Goal: Information Seeking & Learning: Learn about a topic

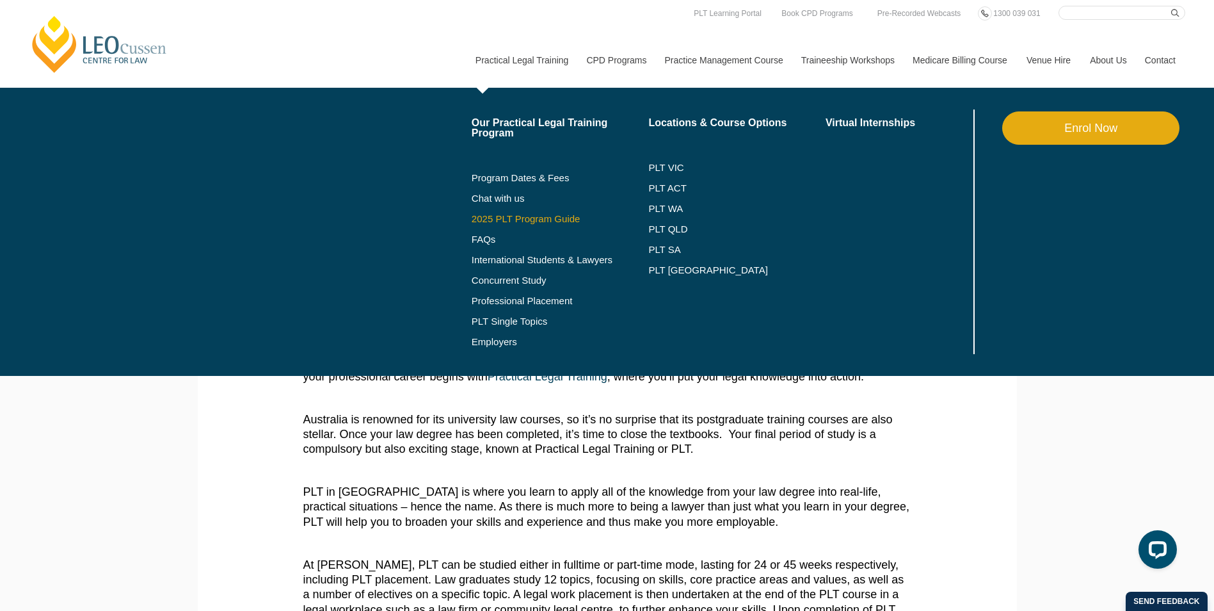
click at [563, 220] on link "2025 PLT Program Guide" at bounding box center [544, 219] width 145 height 10
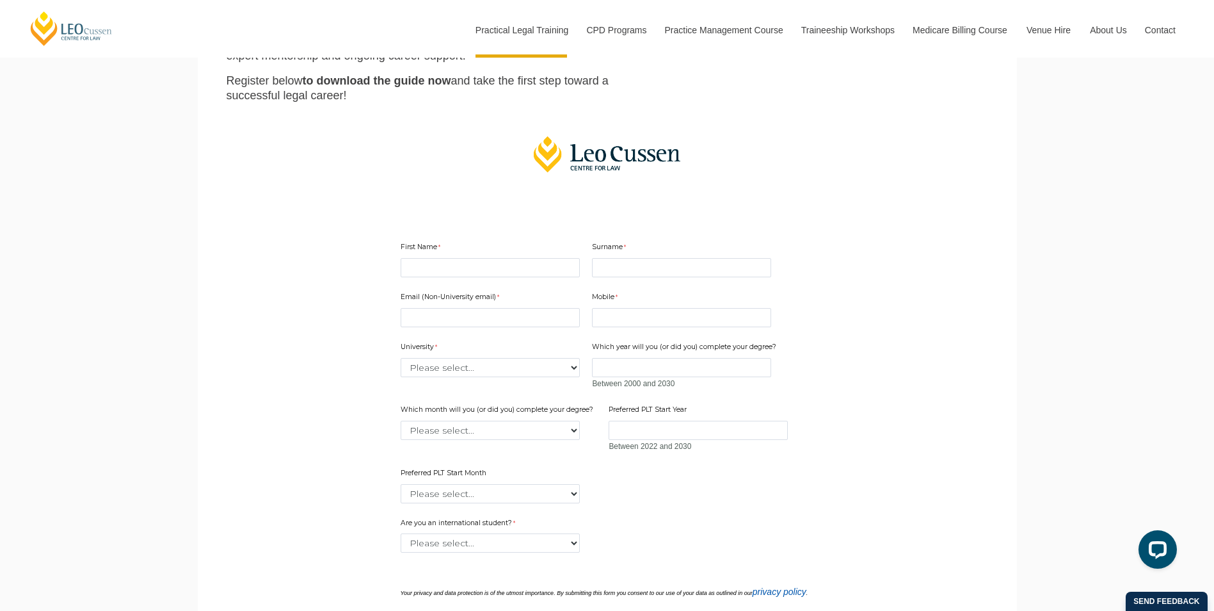
scroll to position [320, 0]
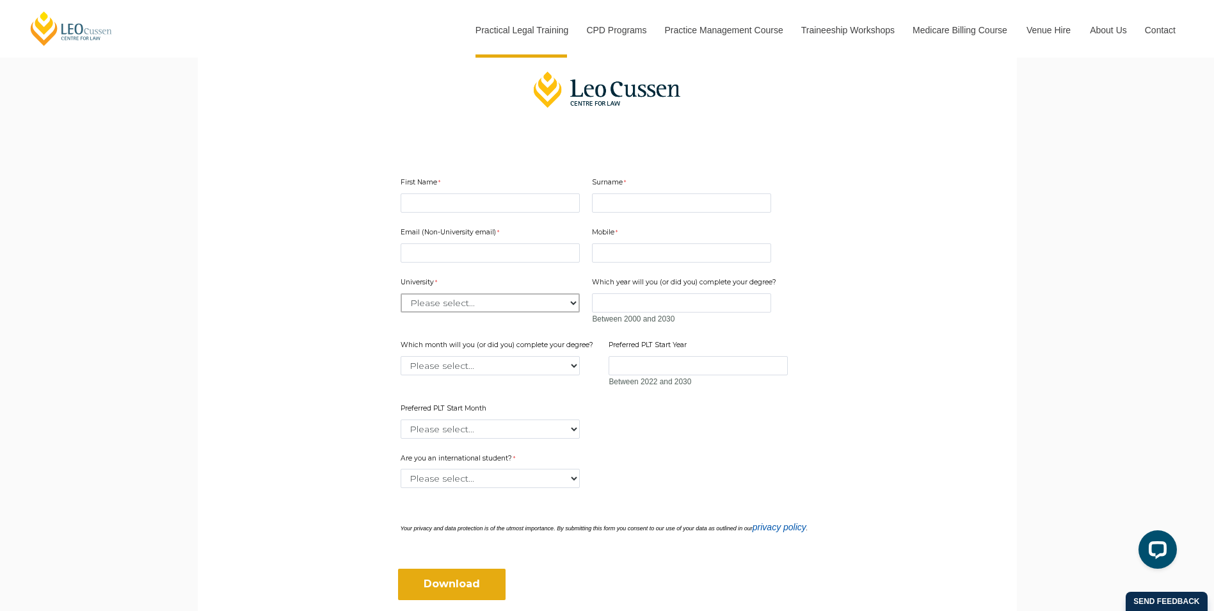
click at [477, 293] on select "Please select... Australian Catholic University Australian National University …" at bounding box center [490, 302] width 179 height 19
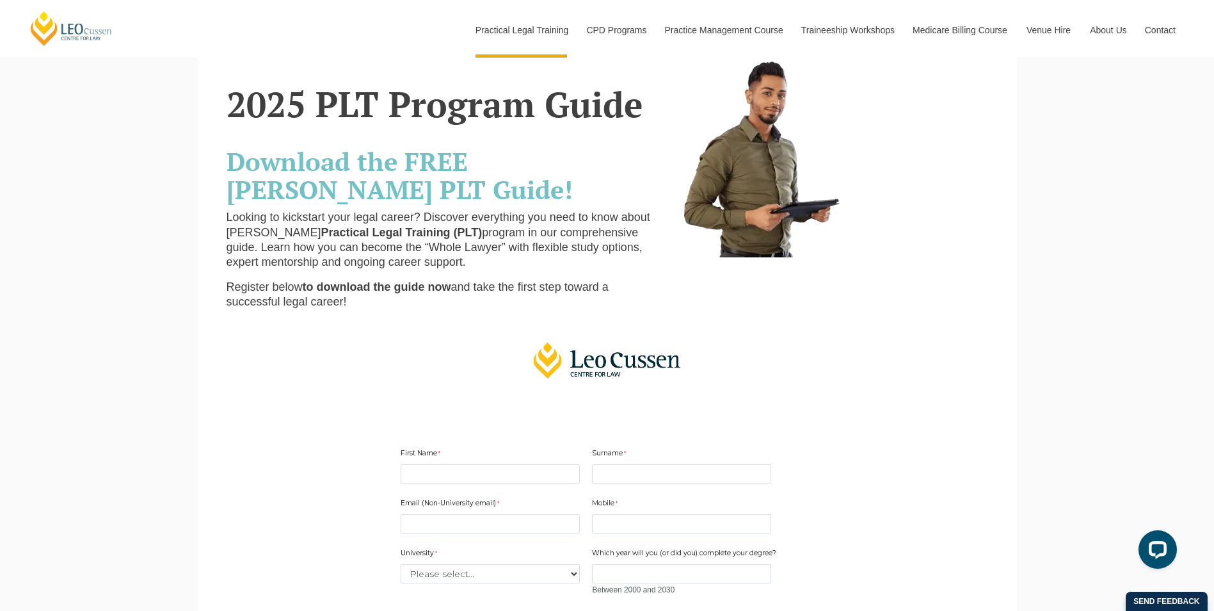
scroll to position [0, 0]
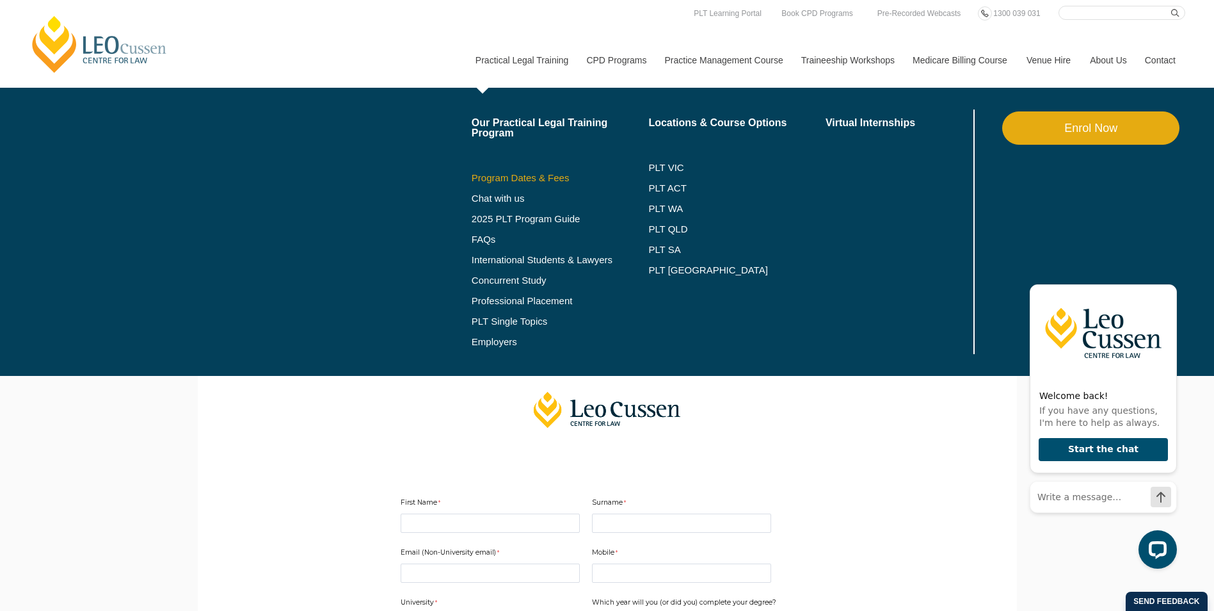
click at [547, 174] on link "Program Dates & Fees" at bounding box center [560, 178] width 177 height 10
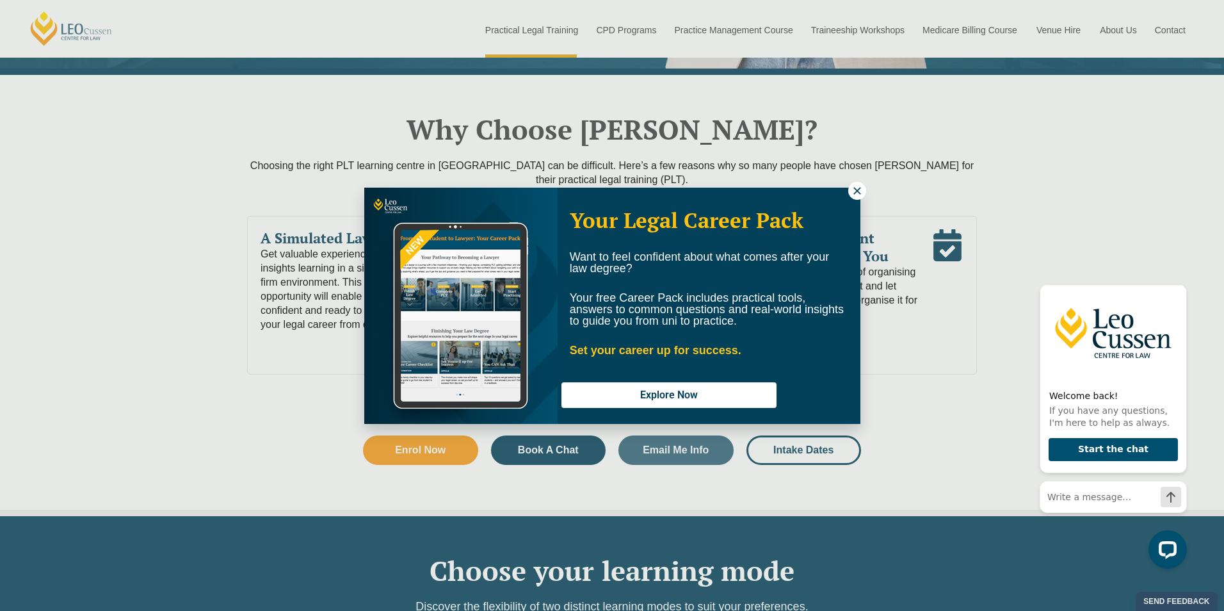
click at [856, 188] on icon at bounding box center [857, 191] width 12 height 12
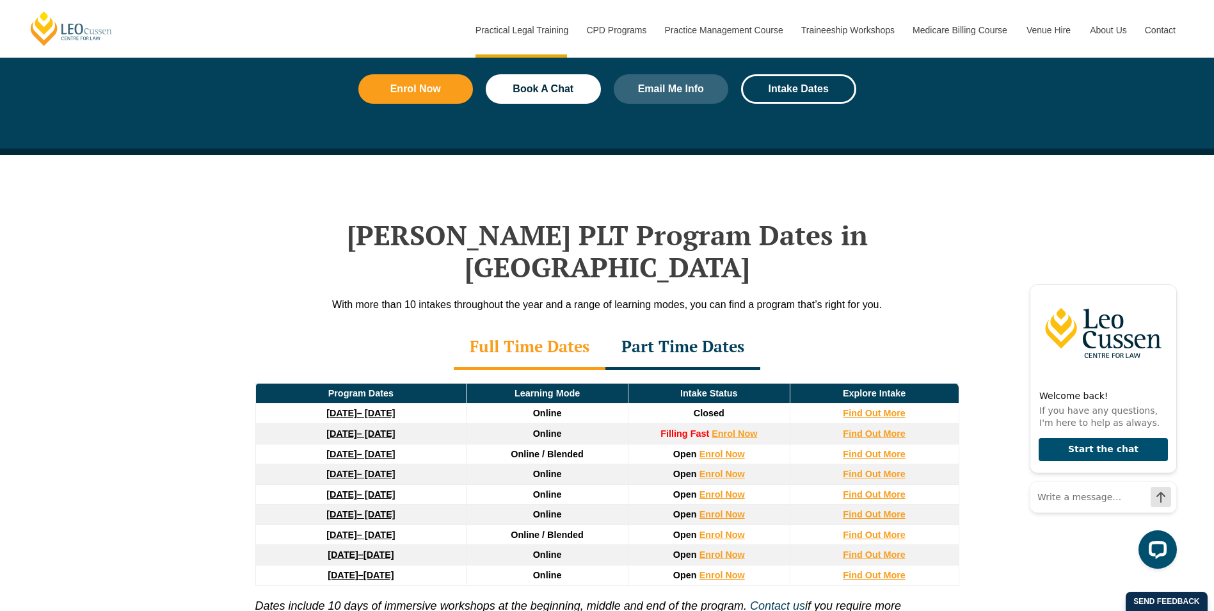
scroll to position [1472, 0]
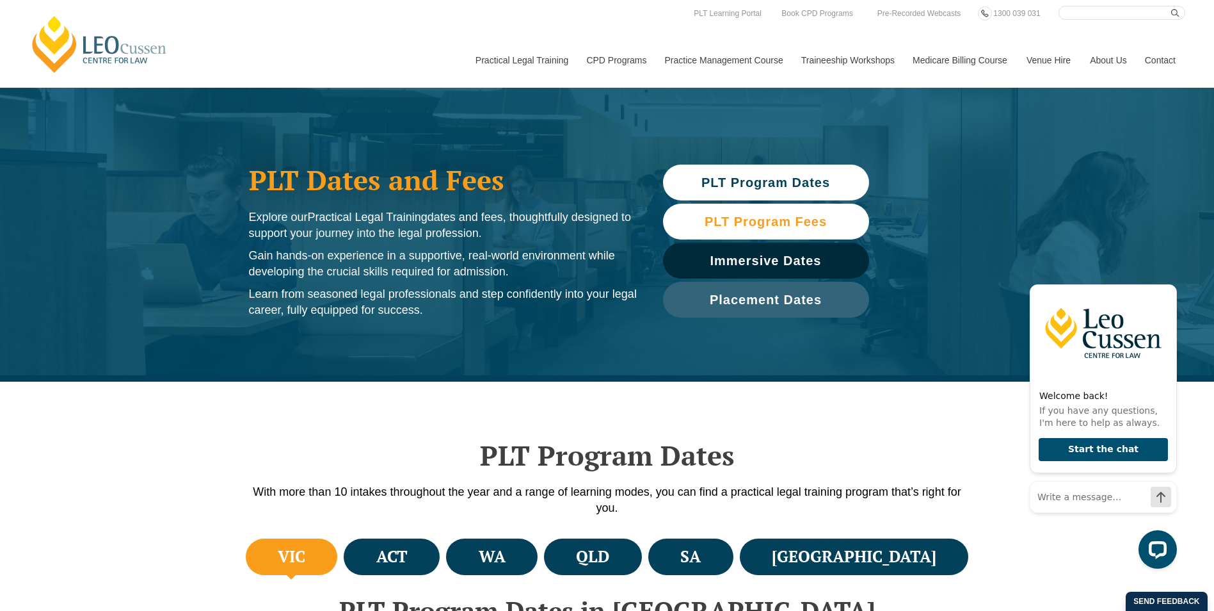
click at [739, 228] on span "PLT Program Fees" at bounding box center [766, 221] width 122 height 13
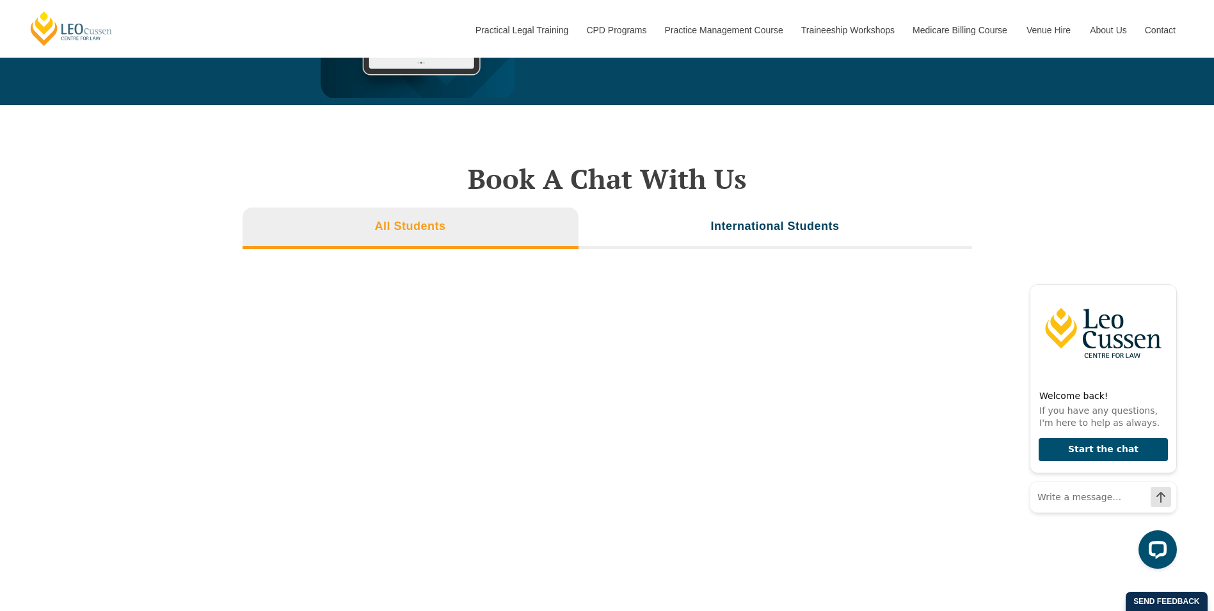
scroll to position [4498, 0]
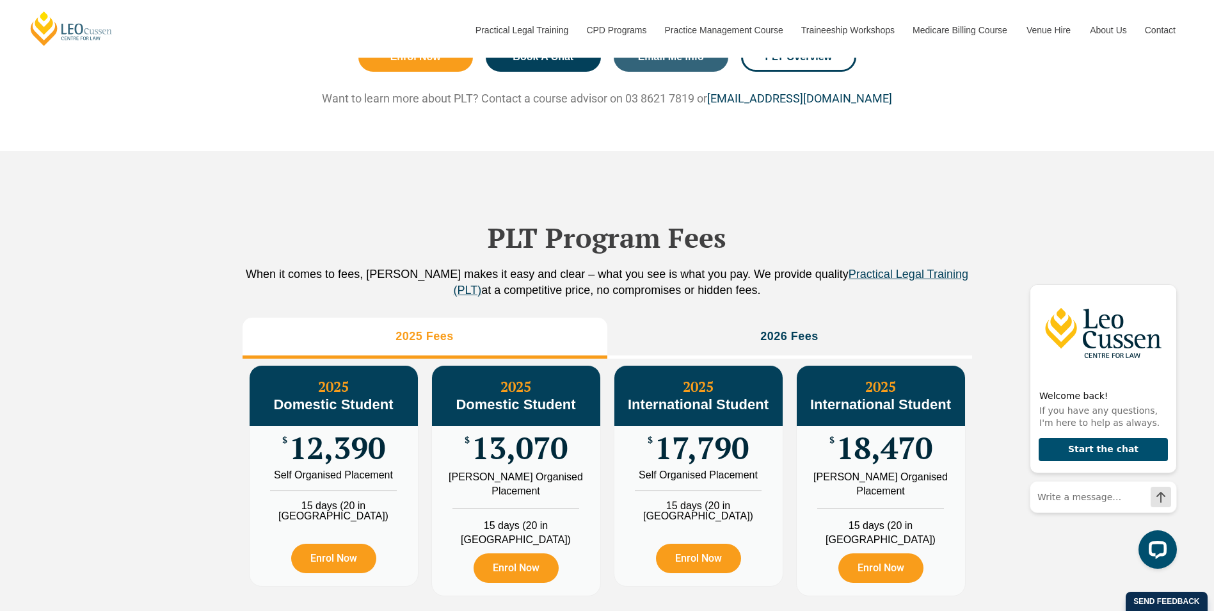
scroll to position [1280, 0]
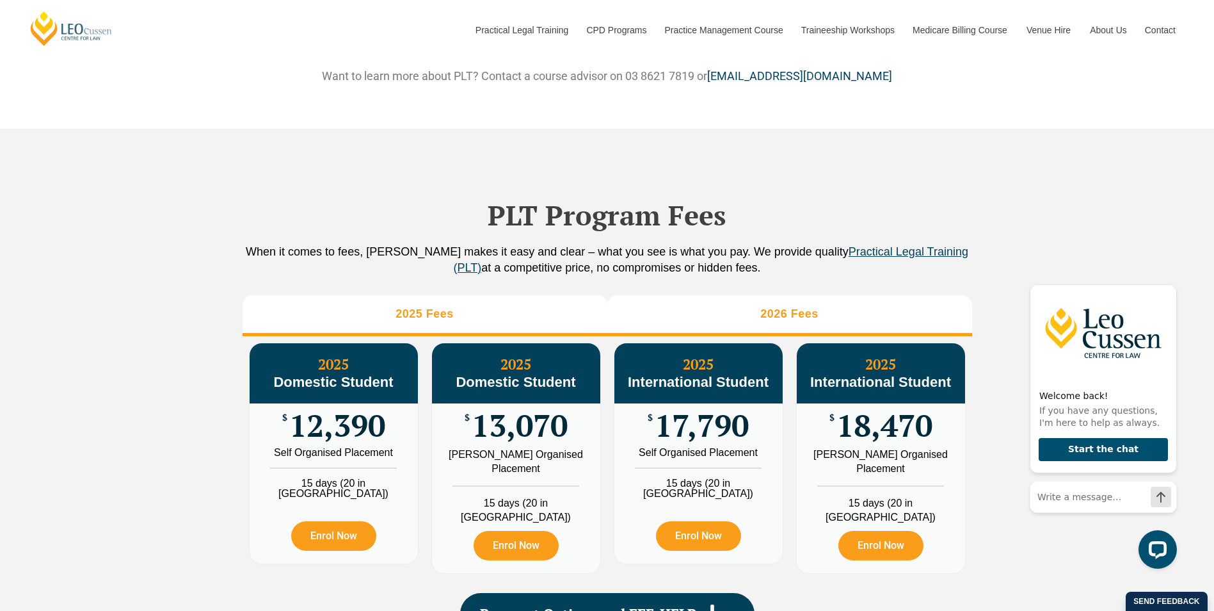
click at [674, 336] on li "2026 Fees" at bounding box center [790, 315] width 365 height 41
click at [397, 336] on li "2025 Fees" at bounding box center [425, 315] width 365 height 41
click at [761, 336] on li "2026 Fees" at bounding box center [790, 315] width 365 height 41
click at [541, 326] on li "2025 Fees" at bounding box center [425, 315] width 365 height 41
click at [673, 328] on li "2026 Fees" at bounding box center [790, 315] width 365 height 41
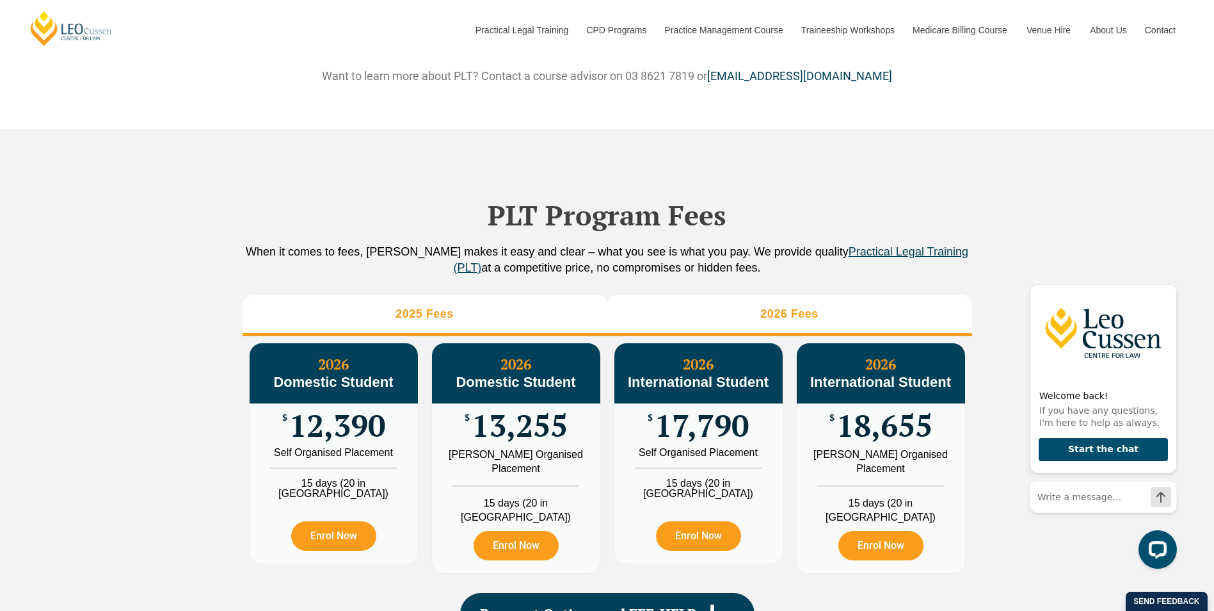
click at [506, 319] on li "2025 Fees" at bounding box center [425, 315] width 365 height 41
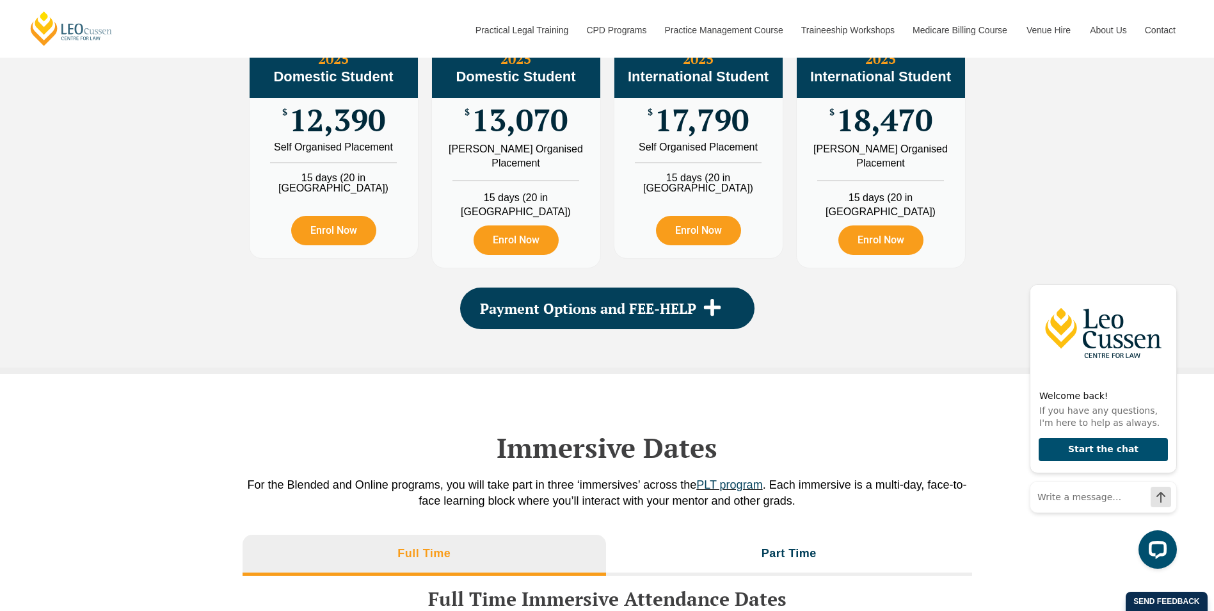
scroll to position [1600, 0]
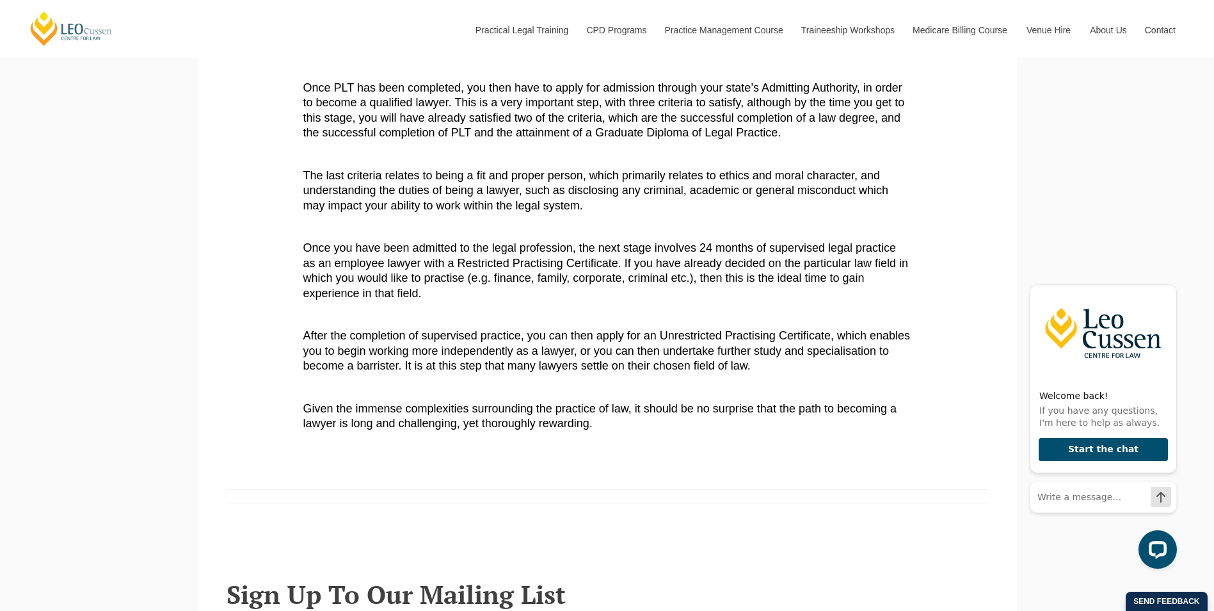
scroll to position [576, 0]
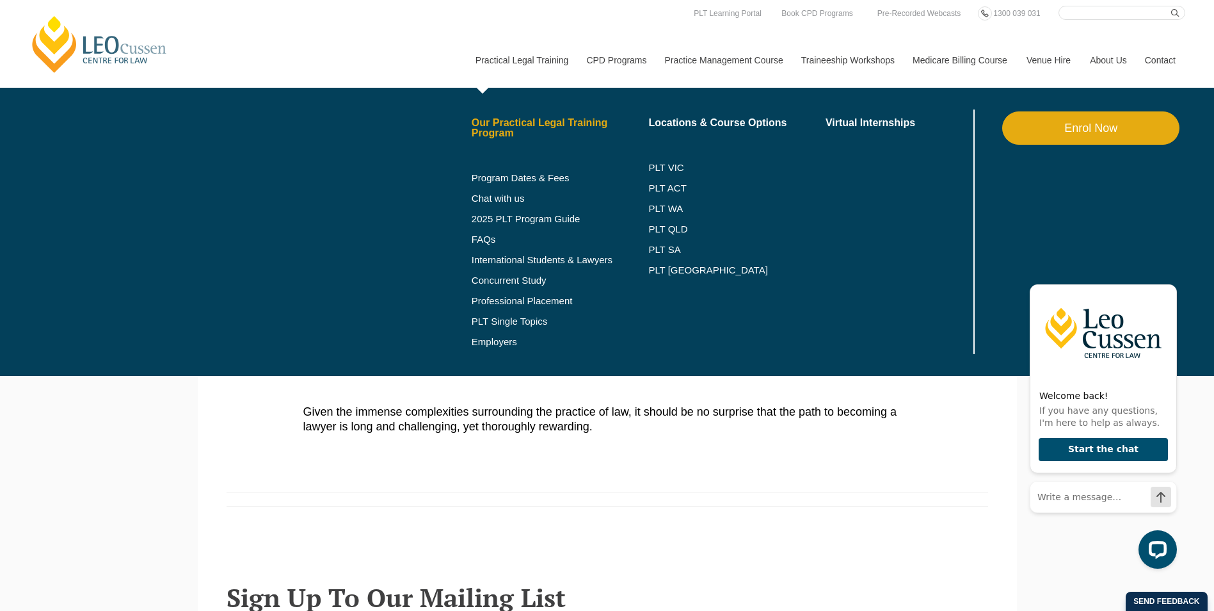
click at [521, 126] on link "Our Practical Legal Training Program" at bounding box center [560, 128] width 177 height 20
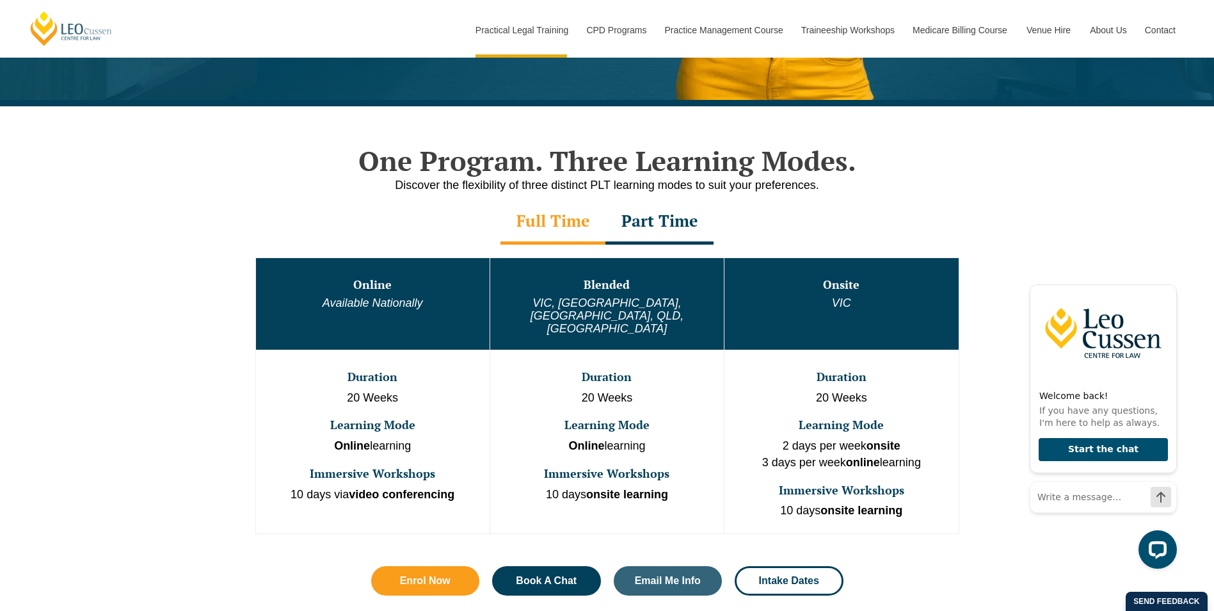
scroll to position [576, 0]
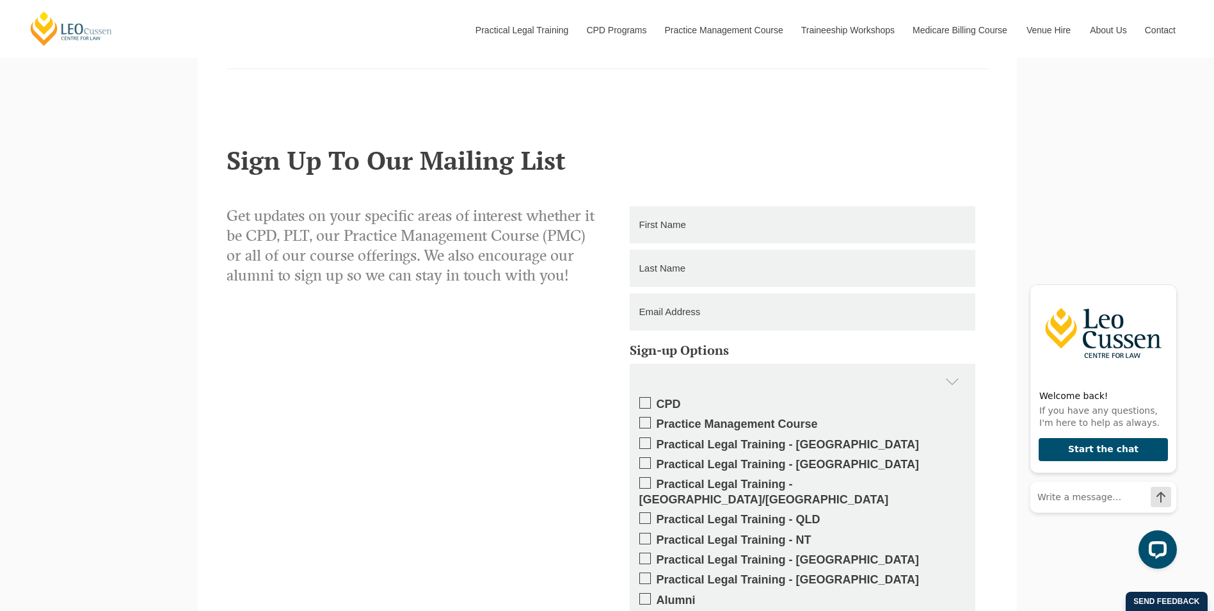
scroll to position [1024, 0]
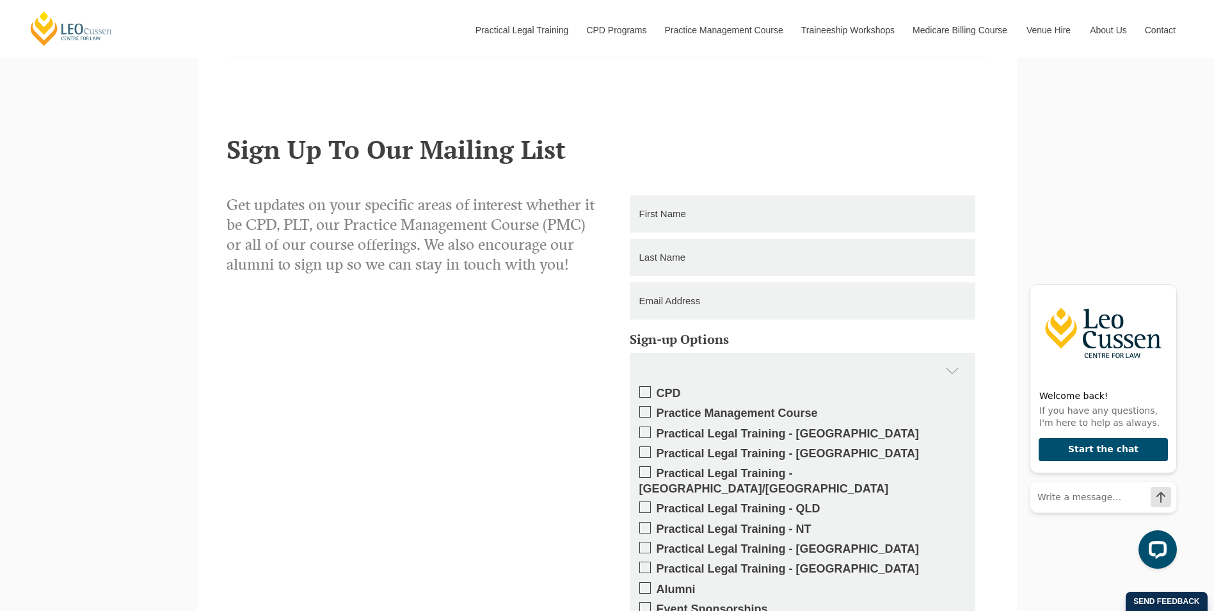
click at [650, 474] on span at bounding box center [646, 472] width 12 height 12
click at [657, 469] on input "Practical Legal Training - [GEOGRAPHIC_DATA]/[GEOGRAPHIC_DATA]" at bounding box center [657, 469] width 0 height 0
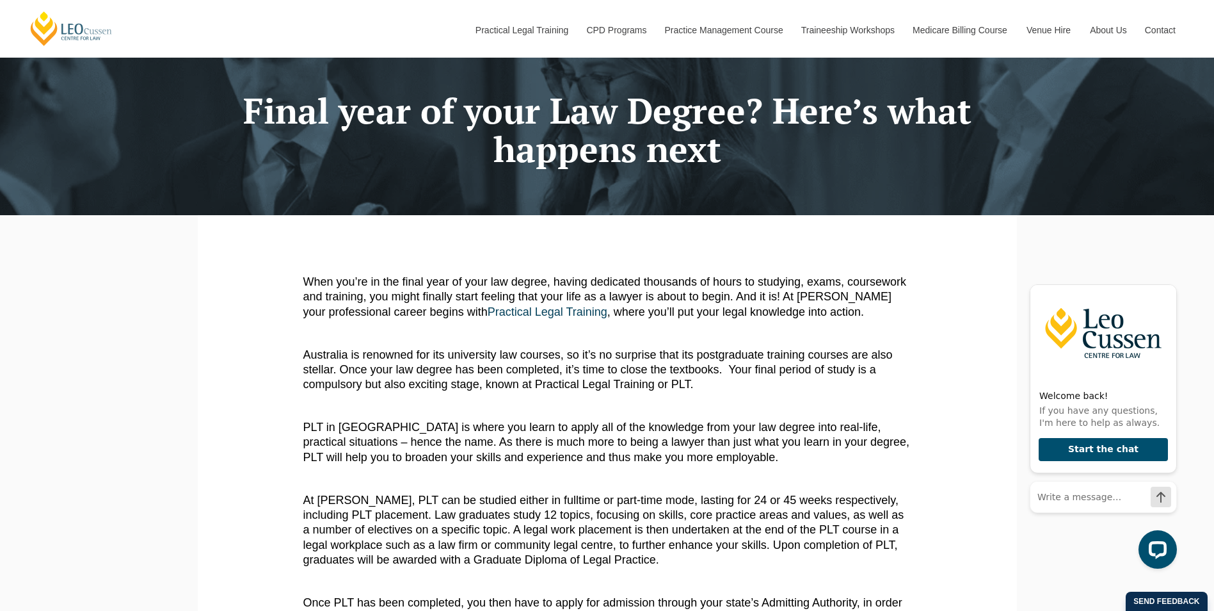
scroll to position [64, 0]
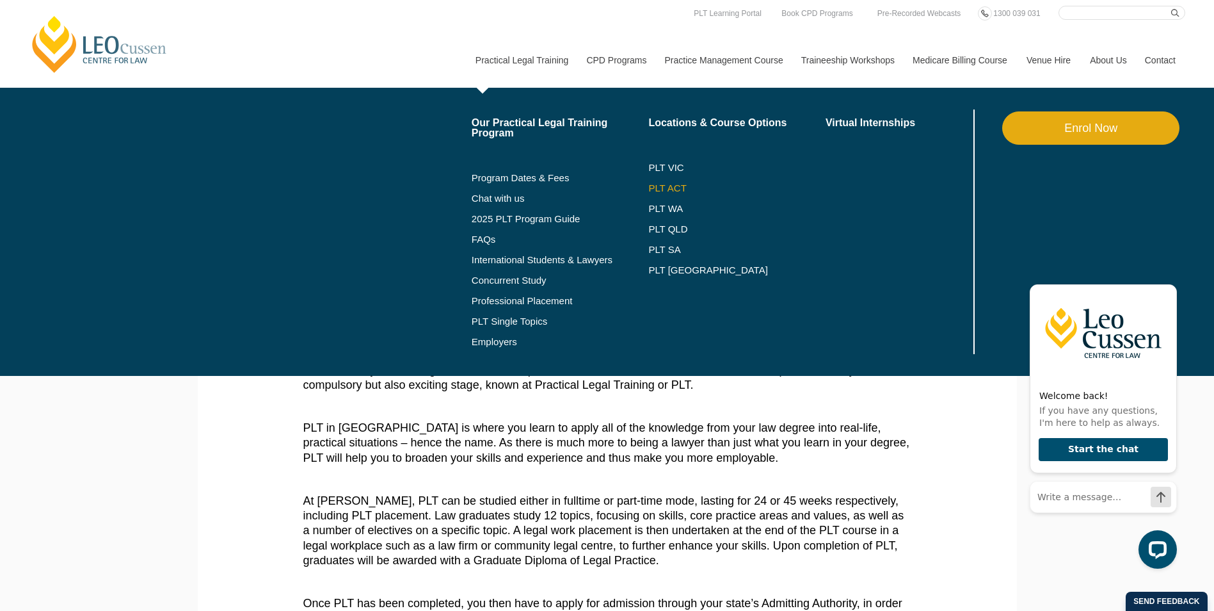
click at [666, 184] on link "PLT ACT" at bounding box center [737, 188] width 177 height 10
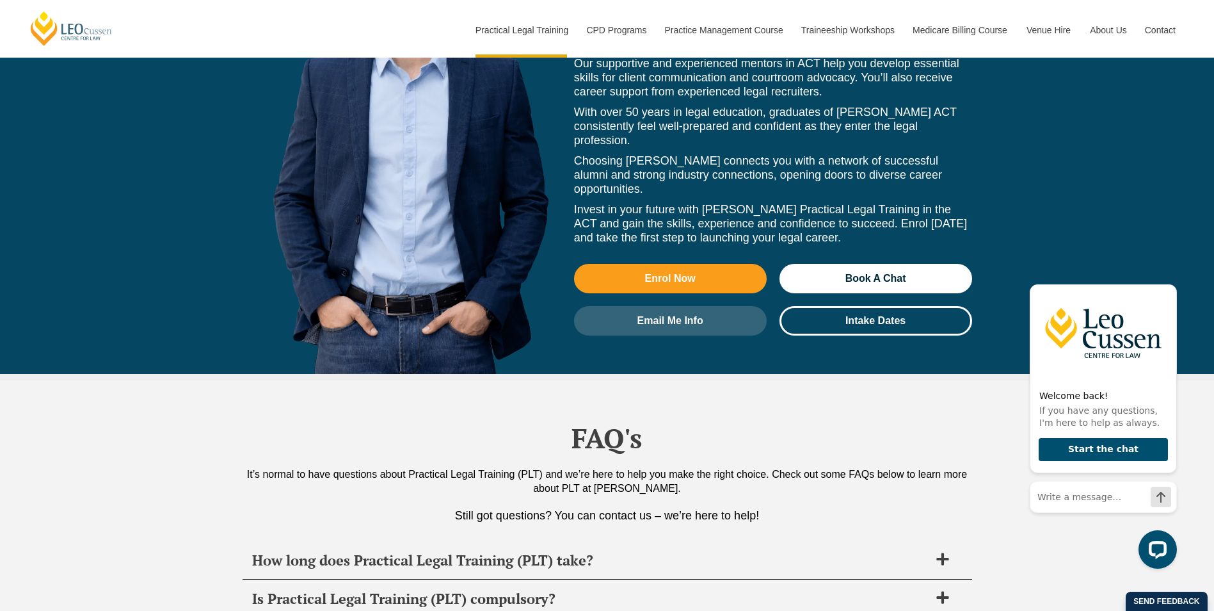
scroll to position [5762, 0]
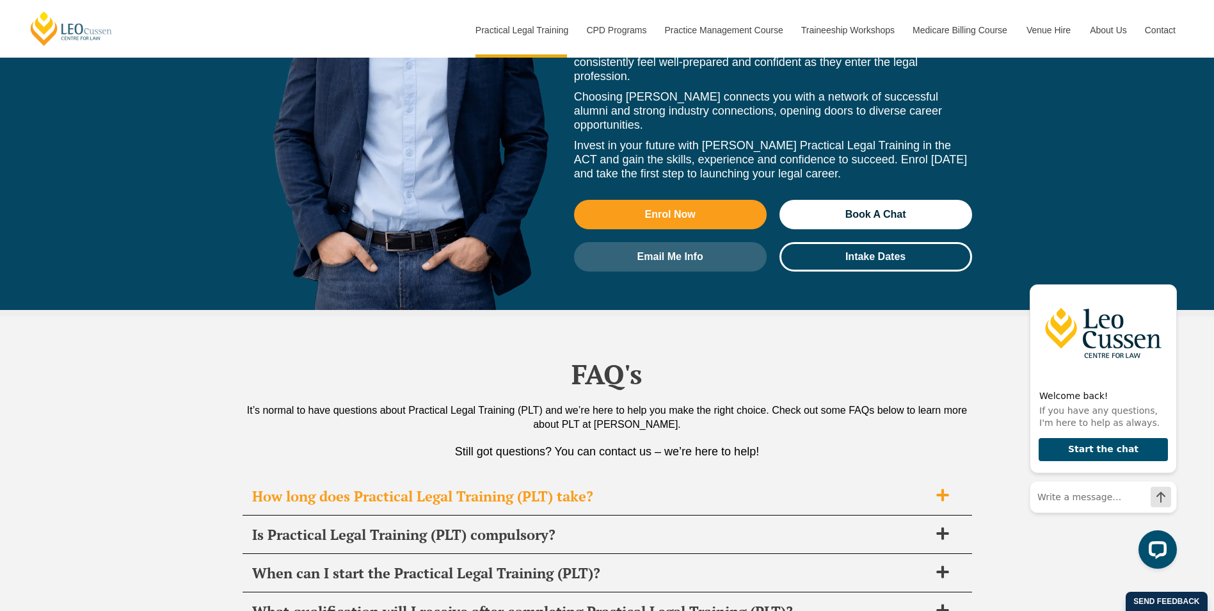
click at [380, 487] on h2 "How long does Practical Legal Training (PLT) take?" at bounding box center [590, 496] width 677 height 18
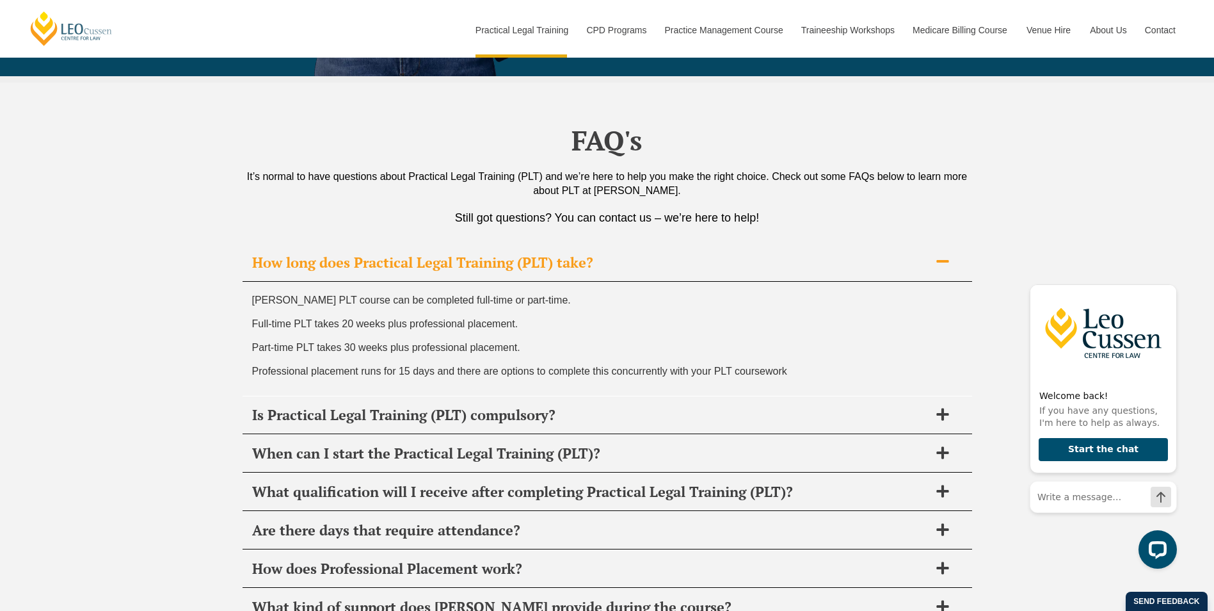
scroll to position [6018, 0]
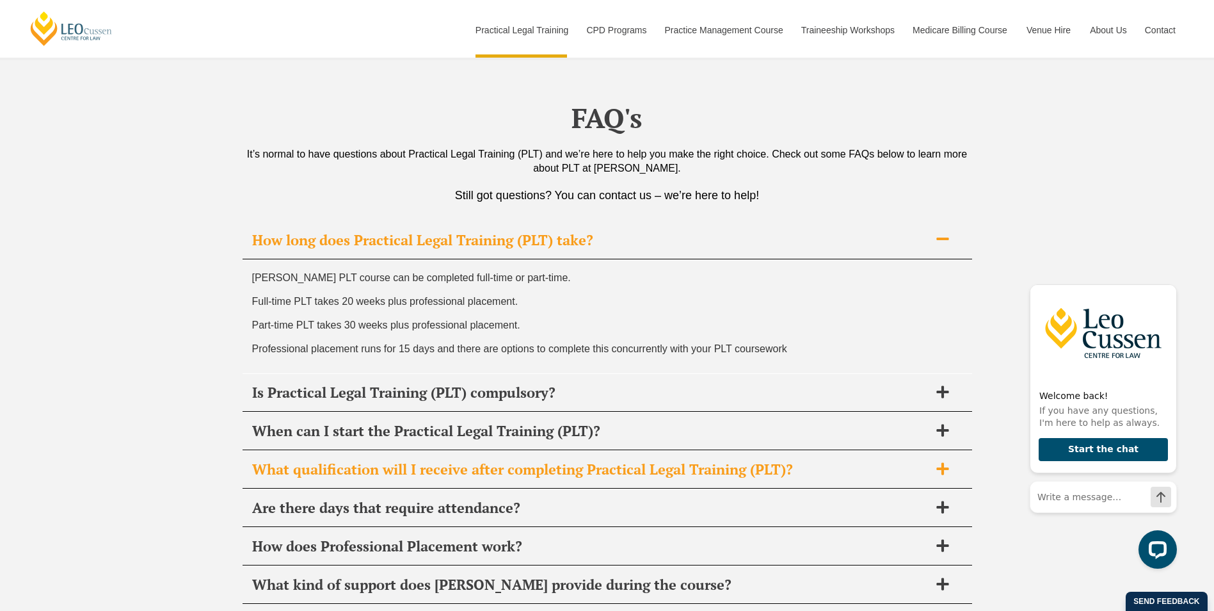
click at [359, 451] on div "What qualification will I receive after completing Practical Legal Training (PL…" at bounding box center [608, 470] width 730 height 38
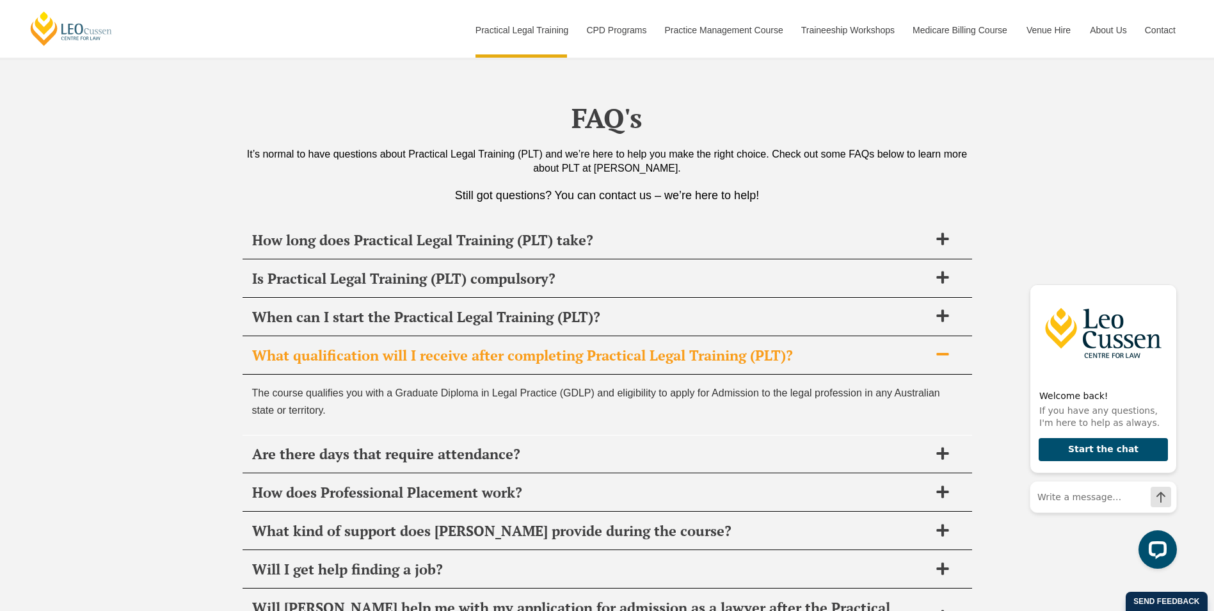
scroll to position [6082, 0]
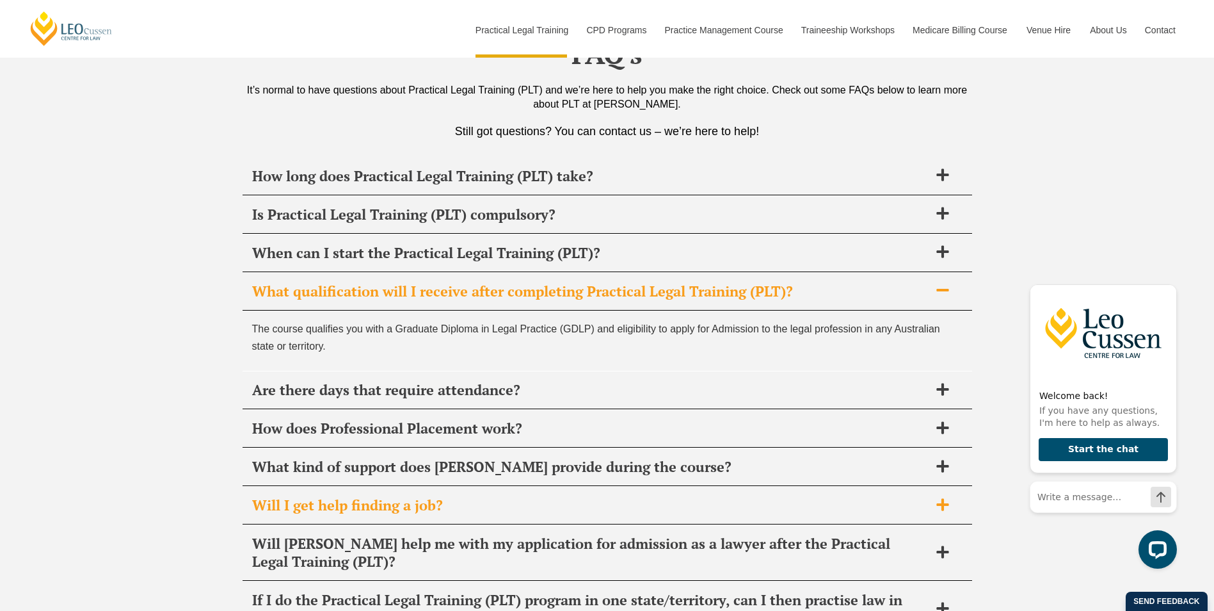
click at [271, 496] on h2 "Will I get help finding a job?" at bounding box center [590, 505] width 677 height 18
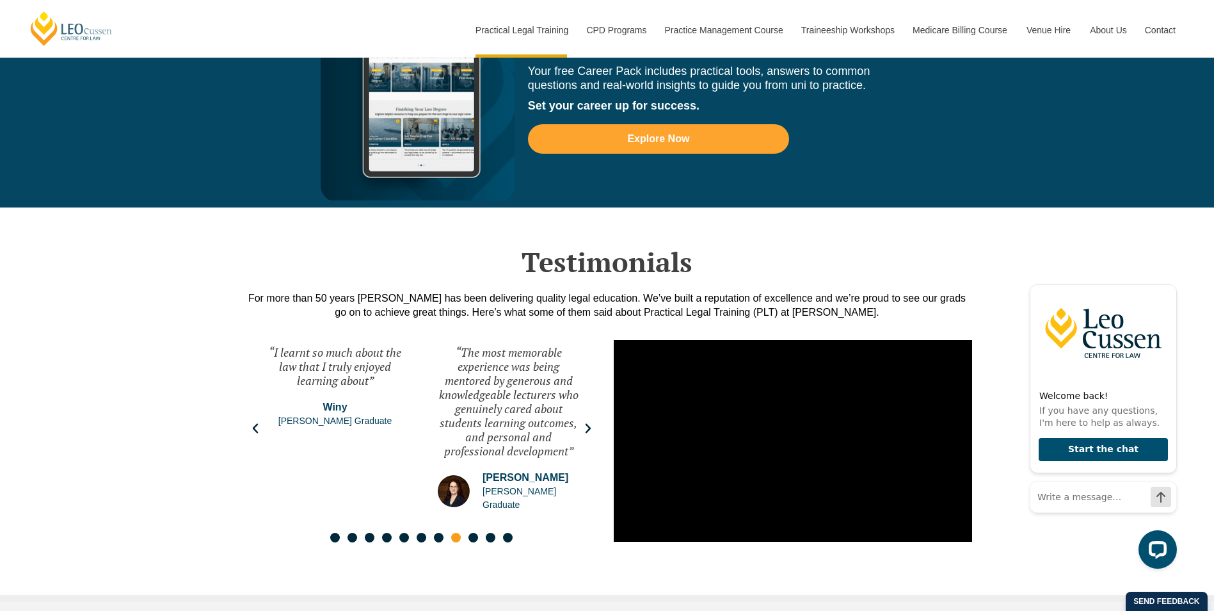
scroll to position [2817, 0]
